Goal: Navigation & Orientation: Understand site structure

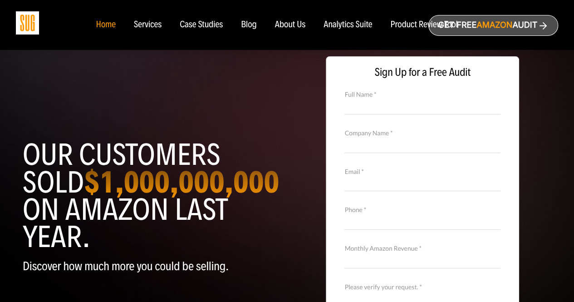
click at [191, 26] on div "Case Studies" at bounding box center [201, 25] width 43 height 10
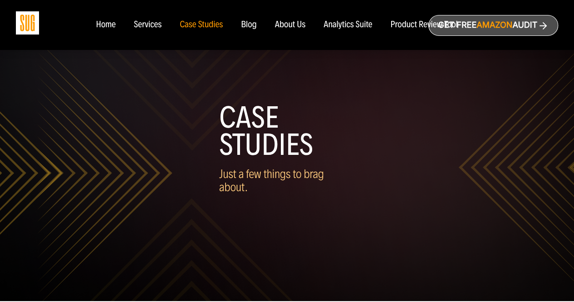
click at [352, 25] on div "Analytics Suite" at bounding box center [348, 25] width 49 height 10
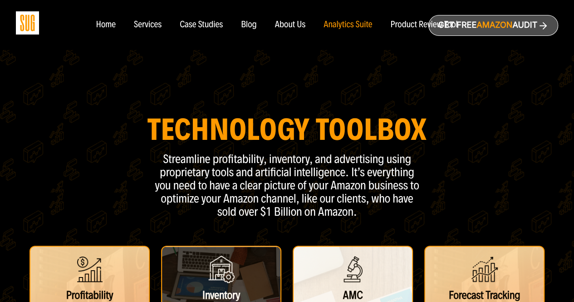
click at [180, 29] on div "Case Studies" at bounding box center [201, 25] width 43 height 10
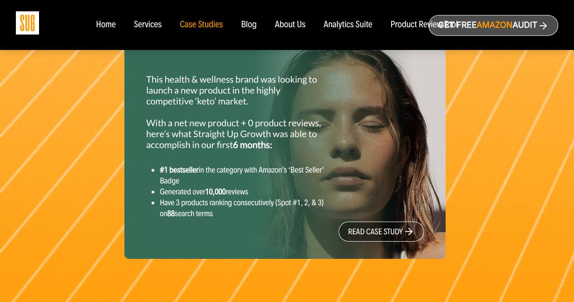
scroll to position [1762, 0]
